Goal: Task Accomplishment & Management: Manage account settings

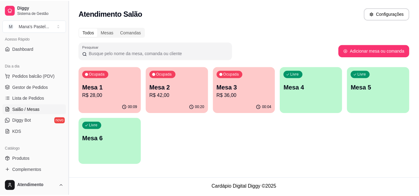
scroll to position [42, 0]
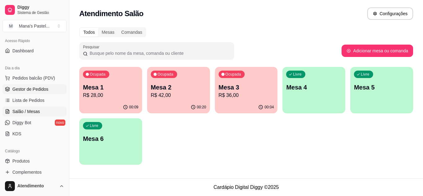
click at [51, 86] on link "Gestor de Pedidos" at bounding box center [34, 89] width 64 height 10
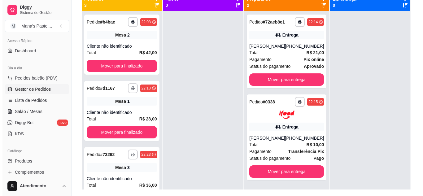
scroll to position [80, 0]
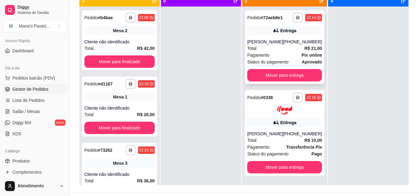
click at [283, 45] on div "[PERSON_NAME]" at bounding box center [265, 42] width 36 height 6
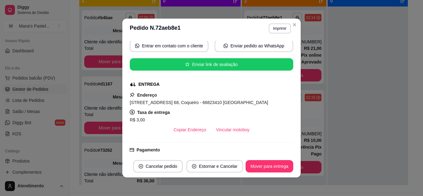
scroll to position [159, 0]
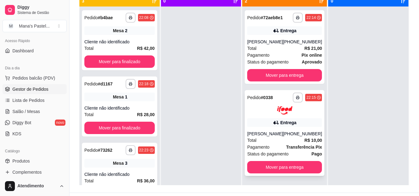
click at [246, 132] on div "**********" at bounding box center [284, 133] width 80 height 86
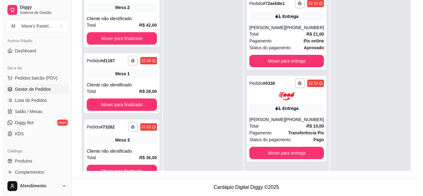
scroll to position [35, 0]
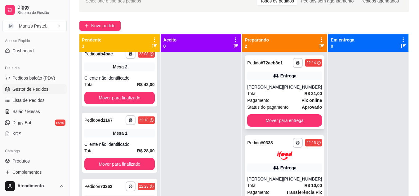
click at [284, 92] on div "Total R$ 21,00" at bounding box center [284, 93] width 75 height 7
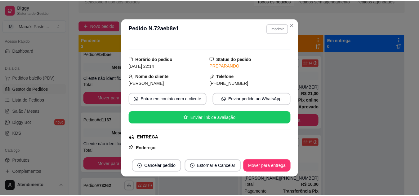
scroll to position [29, 0]
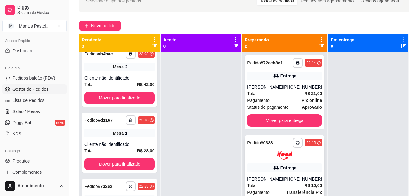
click at [280, 153] on img at bounding box center [284, 156] width 15 height 8
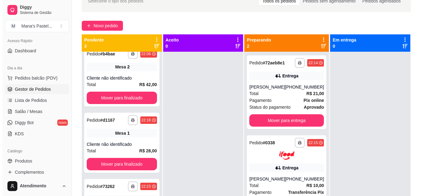
scroll to position [3, 0]
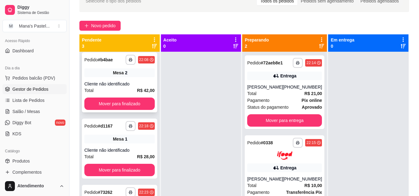
click at [137, 88] on strong "R$ 42,00" at bounding box center [146, 90] width 18 height 5
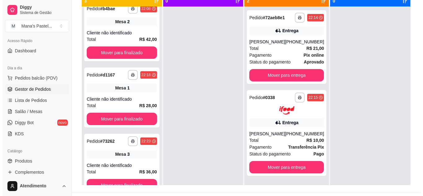
scroll to position [95, 0]
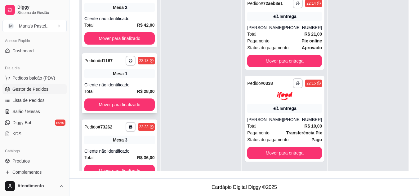
click at [142, 81] on div "**********" at bounding box center [119, 83] width 75 height 60
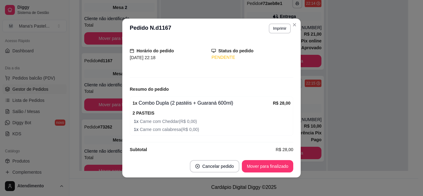
scroll to position [41, 0]
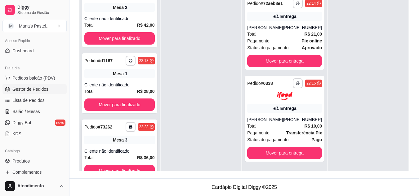
click at [125, 144] on div "**********" at bounding box center [119, 150] width 75 height 60
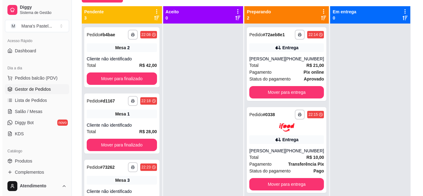
scroll to position [55, 0]
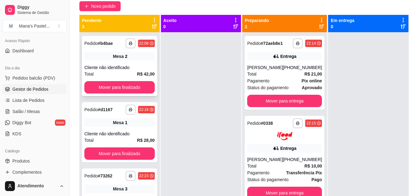
click at [132, 63] on div "**********" at bounding box center [119, 66] width 75 height 60
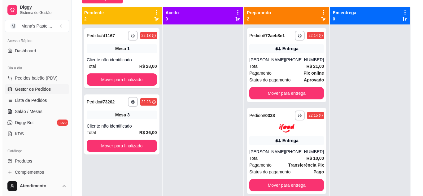
scroll to position [65, 0]
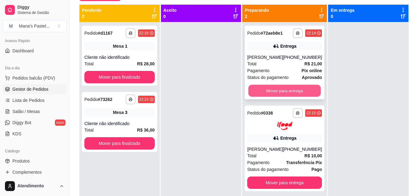
click at [294, 88] on button "Mover para entrega" at bounding box center [284, 91] width 73 height 12
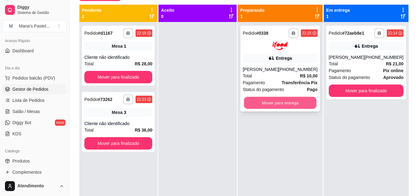
click at [300, 104] on button "Mover para entrega" at bounding box center [280, 103] width 73 height 12
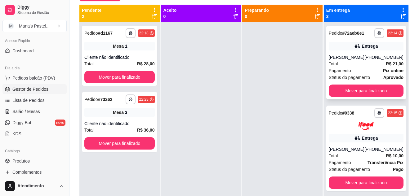
click at [363, 51] on div "**********" at bounding box center [366, 63] width 80 height 74
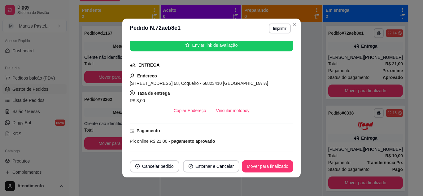
scroll to position [118, 0]
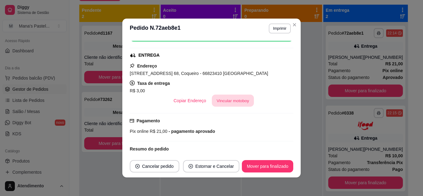
click at [216, 98] on button "Vincular motoboy" at bounding box center [233, 101] width 42 height 12
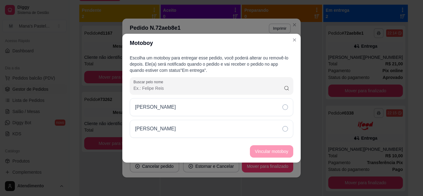
click at [229, 121] on div "[PERSON_NAME]" at bounding box center [212, 129] width 164 height 18
click at [260, 155] on button "Vincular motoboy" at bounding box center [272, 151] width 42 height 12
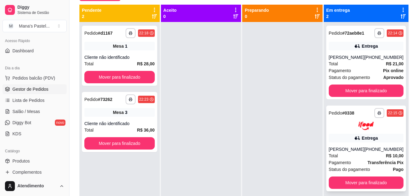
click at [347, 143] on div "**********" at bounding box center [366, 149] width 80 height 86
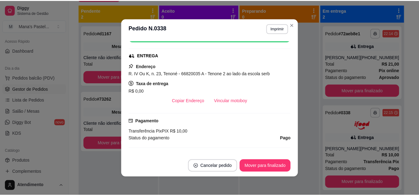
scroll to position [119, 0]
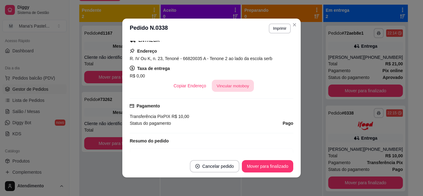
click at [233, 85] on button "Vincular motoboy" at bounding box center [233, 86] width 42 height 12
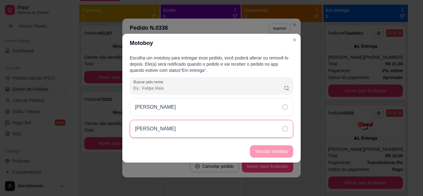
click at [228, 136] on div "[PERSON_NAME]" at bounding box center [212, 129] width 164 height 18
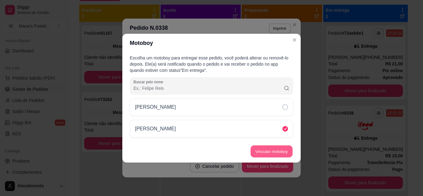
click at [260, 156] on button "Vincular motoboy" at bounding box center [272, 151] width 42 height 12
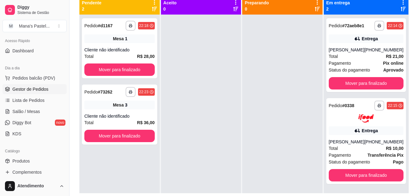
scroll to position [78, 0]
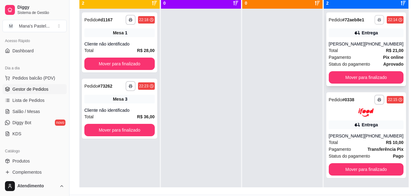
click at [374, 22] on button "button" at bounding box center [379, 20] width 10 height 10
click at [363, 39] on button "IMPRESSORA" at bounding box center [357, 42] width 43 height 10
click at [375, 103] on button "button" at bounding box center [379, 100] width 10 height 10
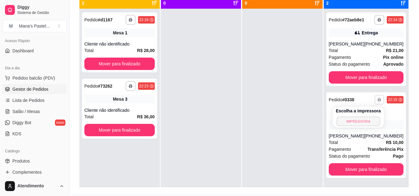
click at [373, 124] on button "IMPRESSORA" at bounding box center [357, 122] width 43 height 10
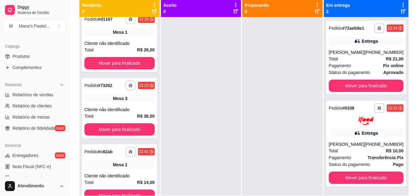
scroll to position [165, 0]
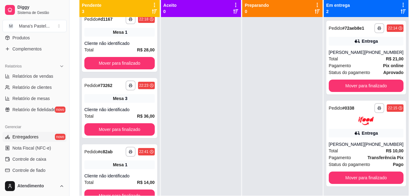
click at [51, 139] on link "Entregadores novo" at bounding box center [34, 137] width 64 height 10
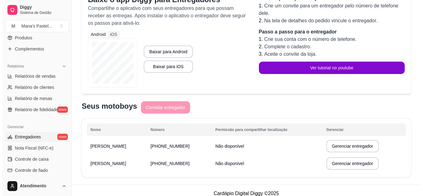
scroll to position [96, 0]
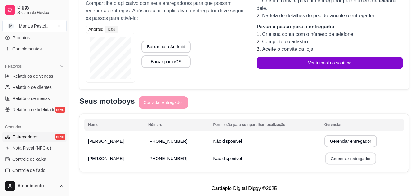
click at [329, 159] on button "Gerenciar entregador" at bounding box center [350, 159] width 51 height 12
select select "30"
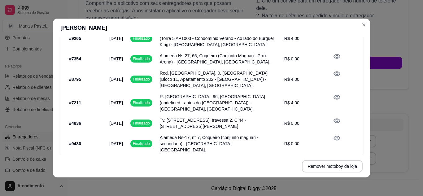
scroll to position [294, 0]
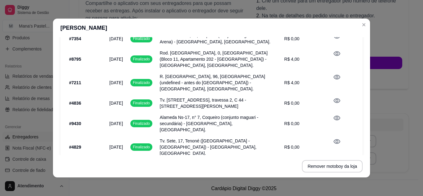
click at [270, 164] on li "1" at bounding box center [275, 169] width 10 height 10
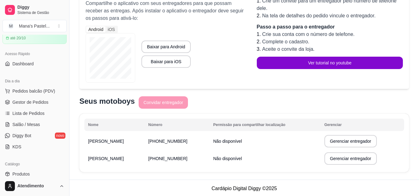
scroll to position [22, 0]
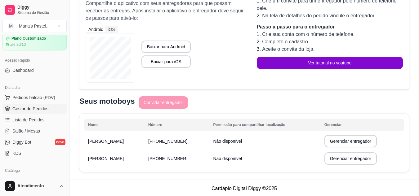
click at [34, 107] on span "Gestor de Pedidos" at bounding box center [30, 109] width 36 height 6
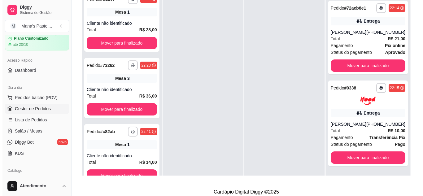
scroll to position [95, 0]
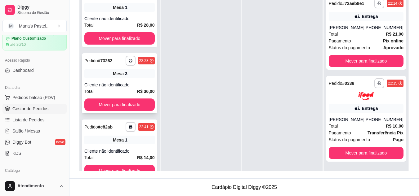
click at [136, 83] on div "Cliente não identificado" at bounding box center [119, 85] width 70 height 6
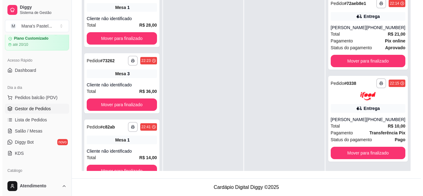
scroll to position [73, 0]
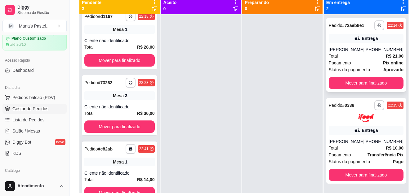
click at [364, 48] on div "[PERSON_NAME]" at bounding box center [346, 49] width 36 height 6
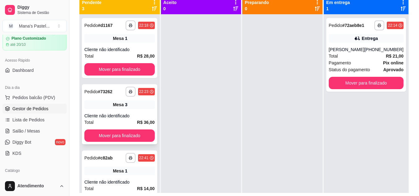
click at [127, 107] on div "Mesa 3" at bounding box center [119, 104] width 70 height 9
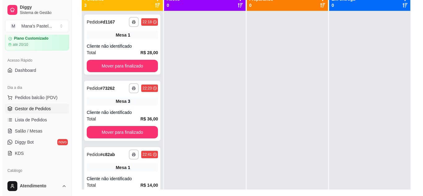
scroll to position [80, 0]
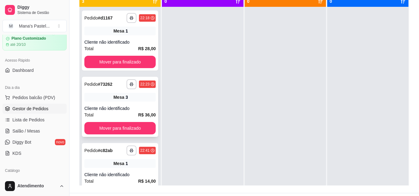
click at [138, 102] on div "**********" at bounding box center [120, 107] width 76 height 60
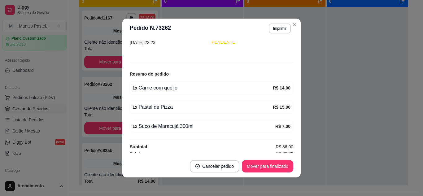
scroll to position [53, 0]
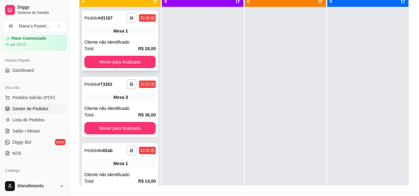
click at [138, 46] on strong "R$ 28,00" at bounding box center [147, 48] width 18 height 5
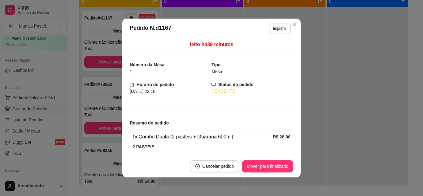
scroll to position [41, 0]
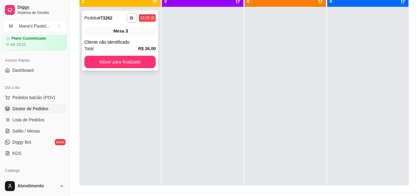
click at [134, 36] on div "**********" at bounding box center [120, 41] width 76 height 60
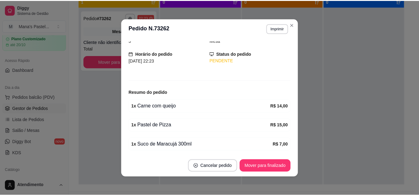
scroll to position [53, 0]
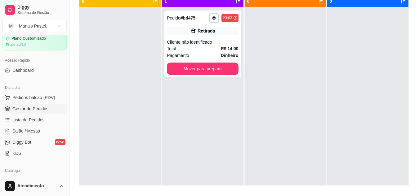
click at [292, 22] on div at bounding box center [284, 105] width 81 height 196
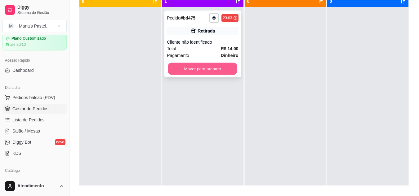
click at [228, 68] on button "Mover para preparo" at bounding box center [202, 69] width 69 height 12
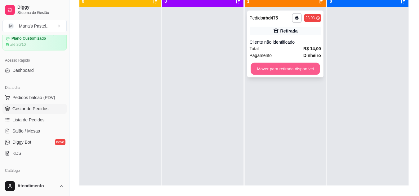
click at [270, 70] on button "Mover para retirada disponível" at bounding box center [284, 69] width 69 height 12
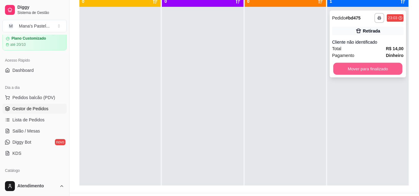
click at [342, 70] on button "Mover para finalizado" at bounding box center [367, 69] width 69 height 12
